Goal: Communication & Community: Participate in discussion

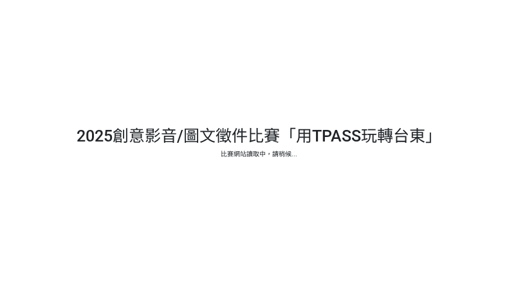
select select "13139"
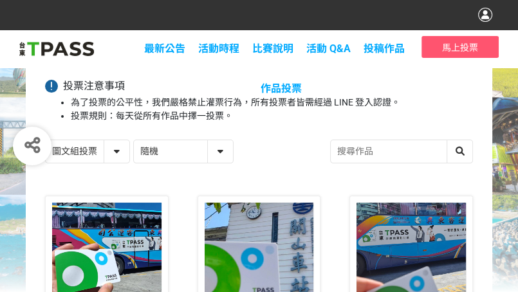
scroll to position [129, 0]
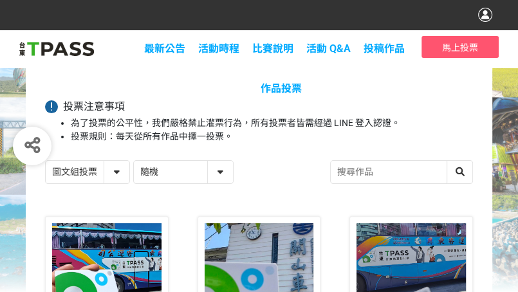
click at [211, 171] on select "隨機 作品 - 由新到舊 作品 - 由舊到新 票數 - 由多到少 票數 - 由少到多" at bounding box center [183, 172] width 99 height 23
select select "vote"
click at [134, 161] on select "隨機 作品 - 由新到舊 作品 - 由舊到新 票數 - 由多到少 票數 - 由少到多" at bounding box center [183, 172] width 99 height 23
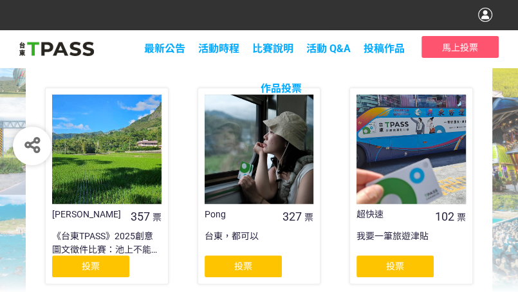
scroll to position [322, 0]
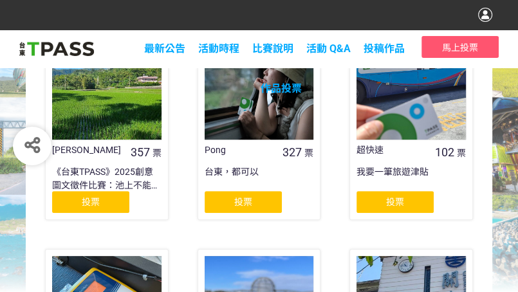
click at [98, 198] on span "投票" at bounding box center [91, 202] width 18 height 10
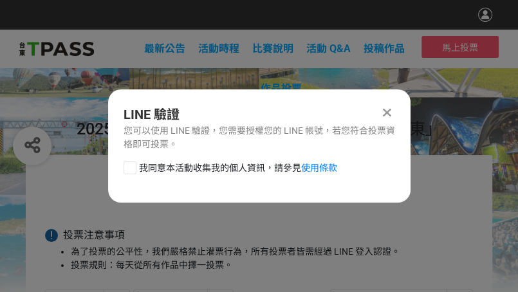
scroll to position [0, 0]
click at [129, 164] on div at bounding box center [130, 168] width 13 height 13
checkbox input "true"
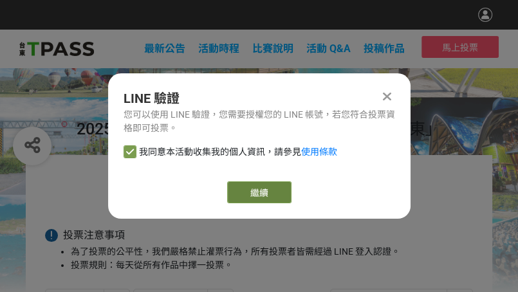
click at [265, 194] on link "繼續" at bounding box center [259, 193] width 64 height 22
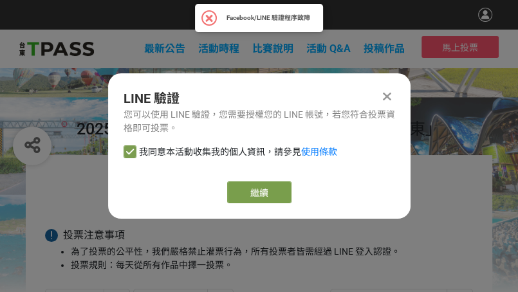
click at [391, 95] on div at bounding box center [387, 96] width 15 height 15
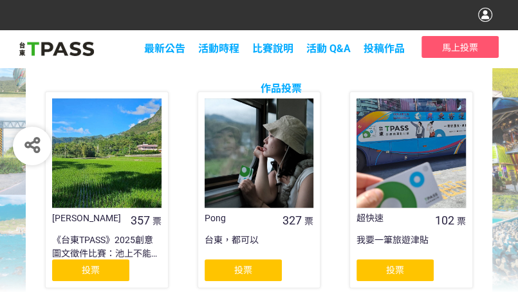
scroll to position [276, 0]
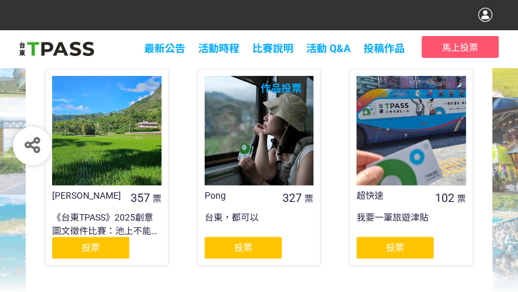
click at [75, 221] on div "《台東TPASS》2025創意圖文徵件比賽：池上不能PASS" at bounding box center [106, 224] width 109 height 26
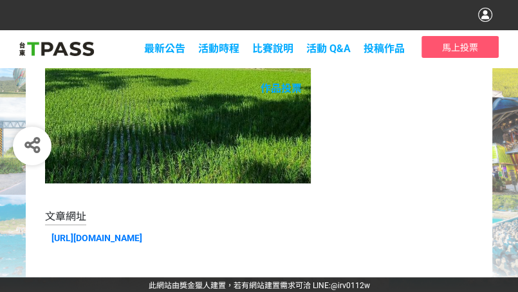
scroll to position [366, 0]
